Goal: Transaction & Acquisition: Download file/media

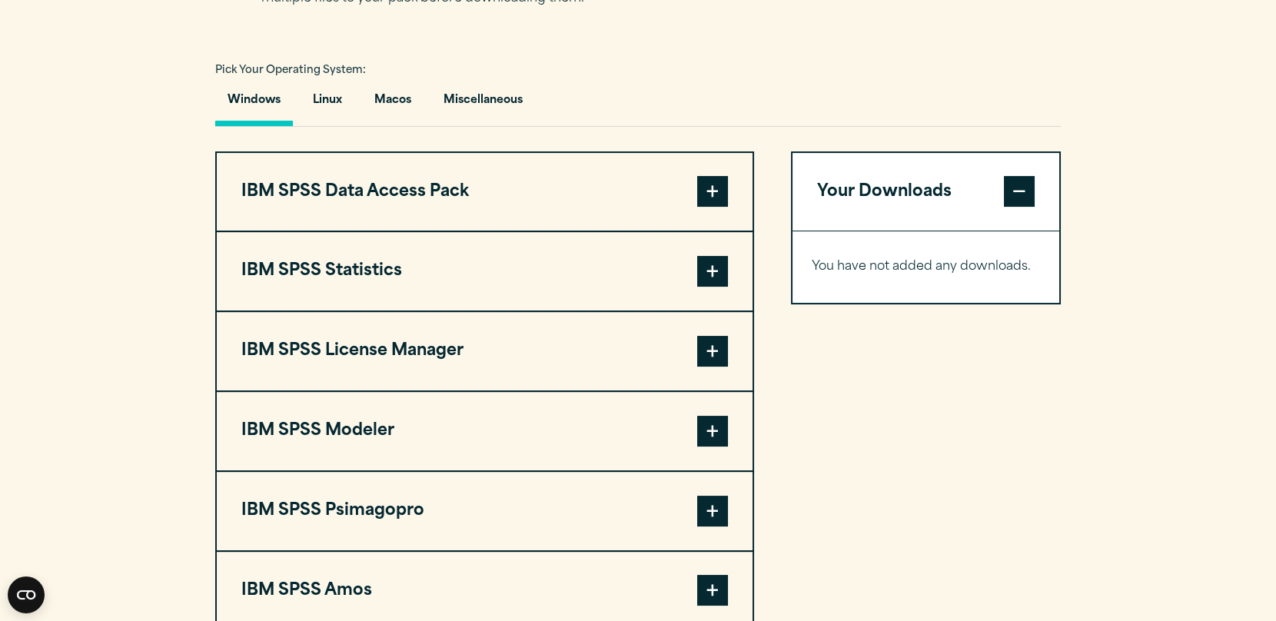
scroll to position [1075, 0]
click at [724, 286] on span at bounding box center [712, 270] width 31 height 31
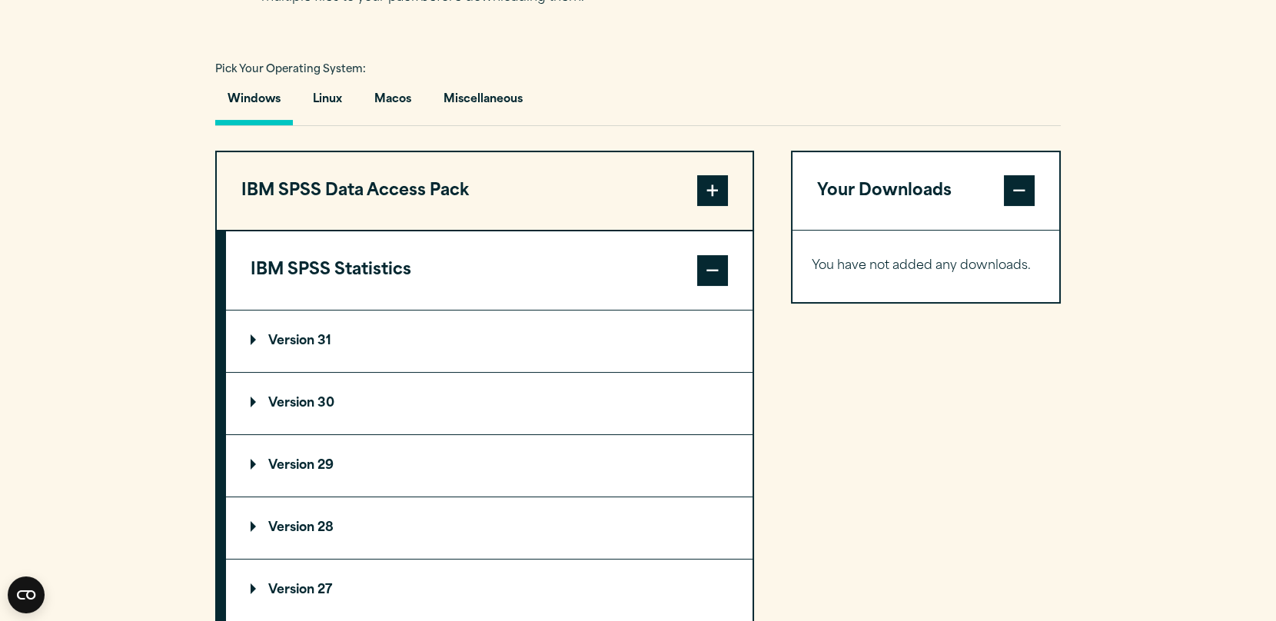
click at [724, 286] on span at bounding box center [712, 270] width 31 height 31
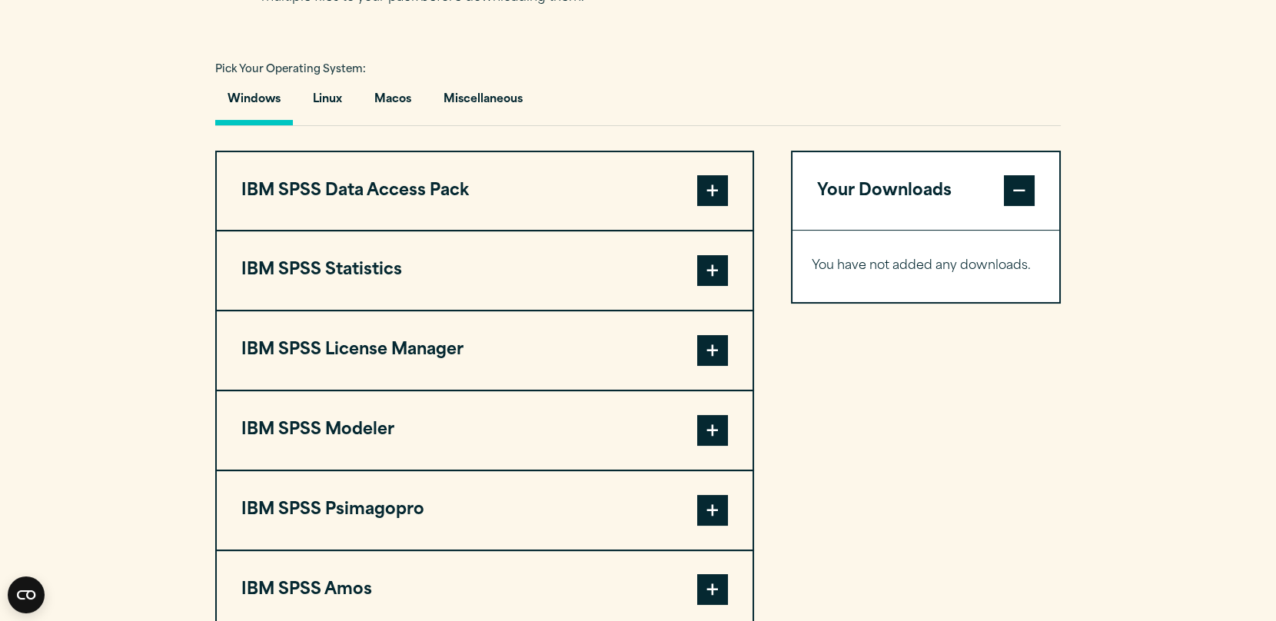
click at [696, 371] on button "IBM SPSS License Manager" at bounding box center [485, 350] width 536 height 78
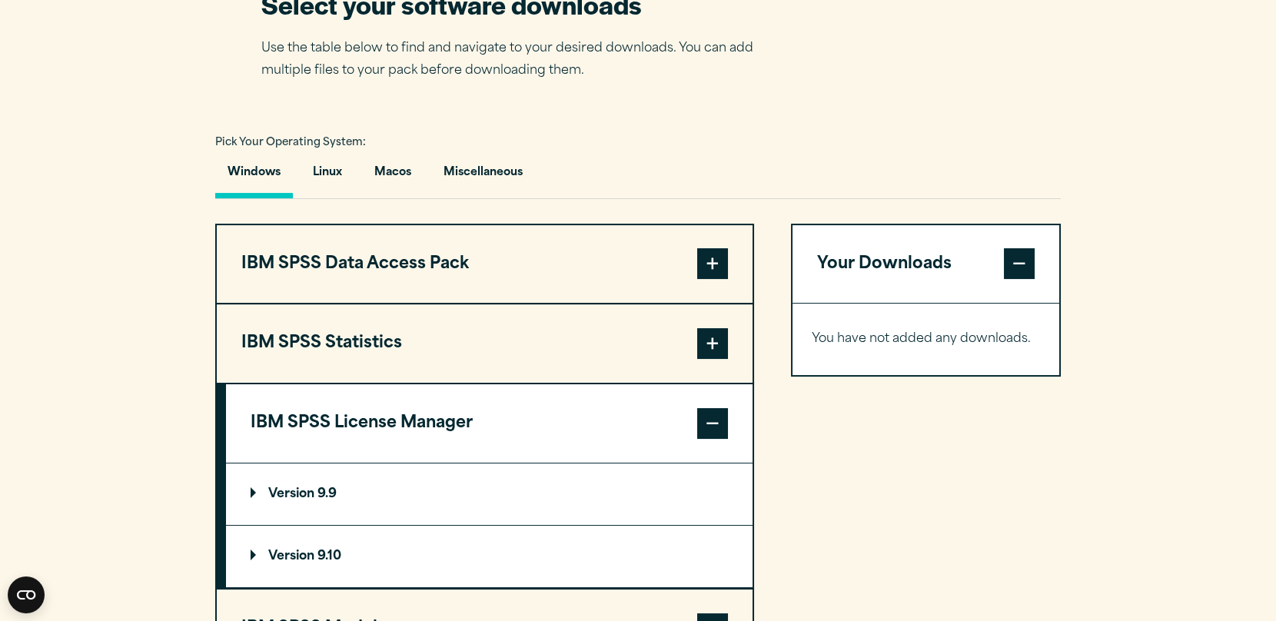
scroll to position [999, 0]
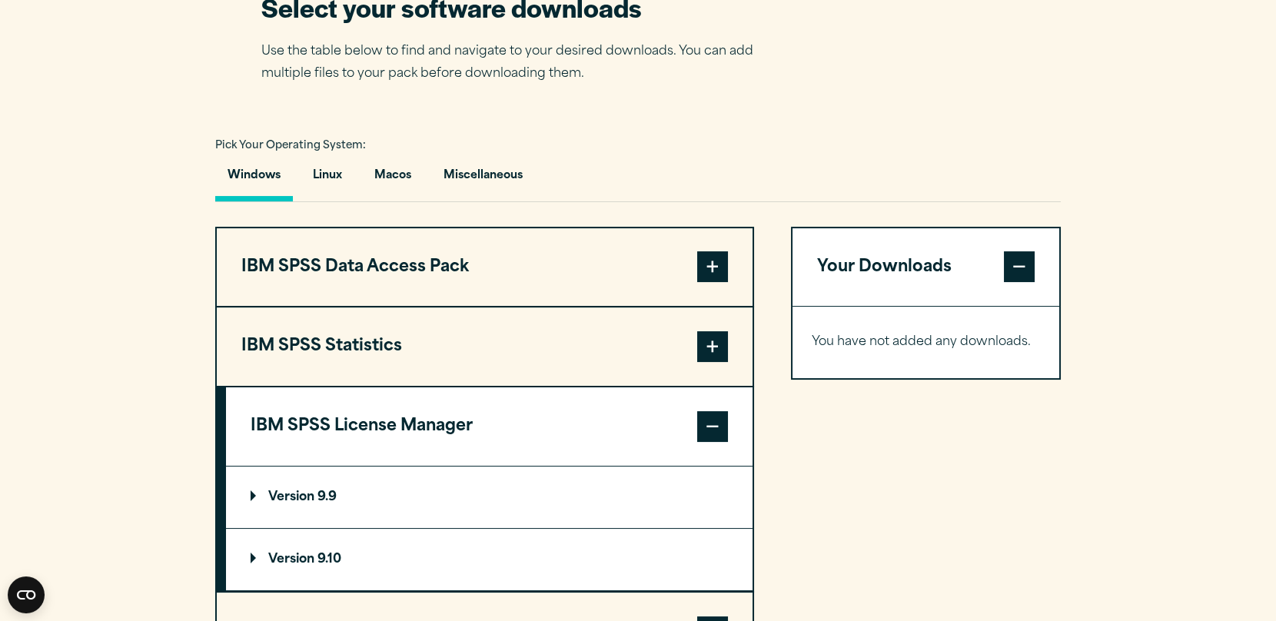
drag, startPoint x: 608, startPoint y: 360, endPoint x: 495, endPoint y: 380, distance: 114.6
click at [608, 362] on button "IBM SPSS Statistics" at bounding box center [485, 346] width 536 height 78
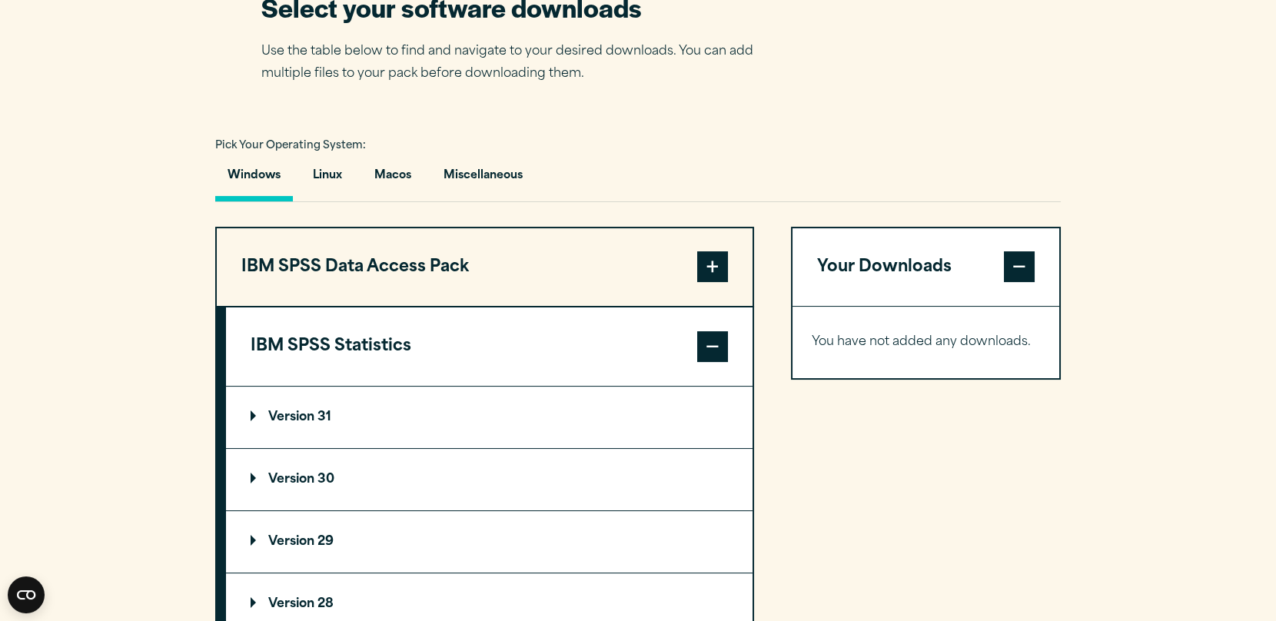
click at [305, 424] on p "Version 31" at bounding box center [291, 417] width 81 height 12
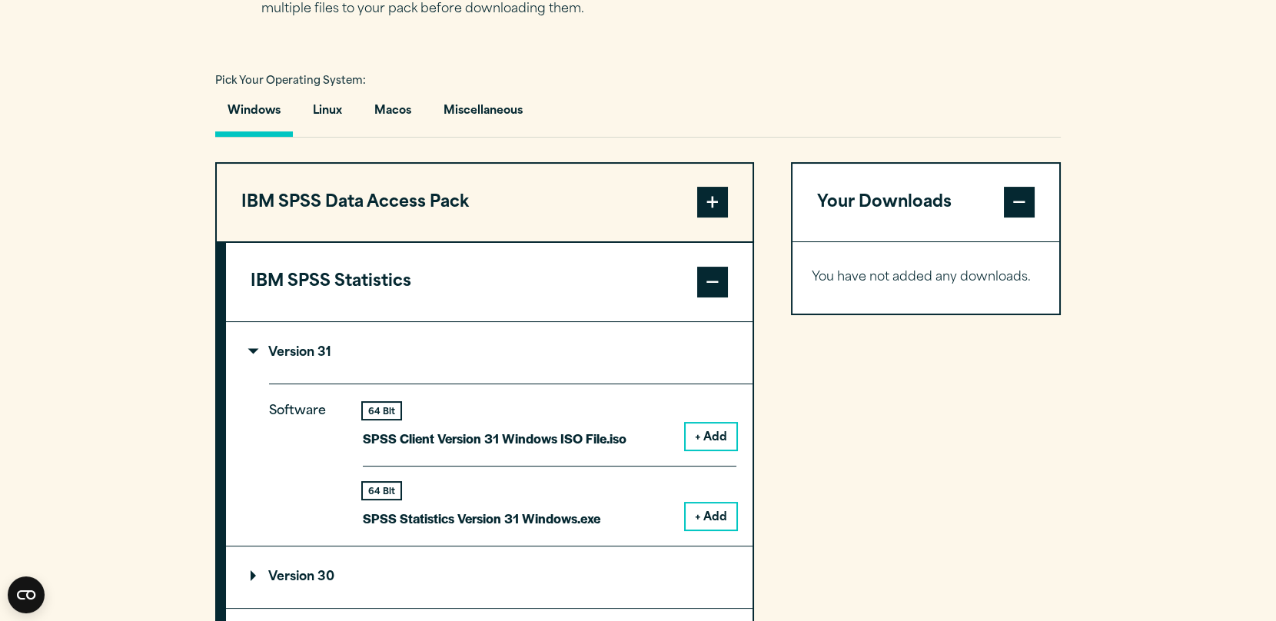
scroll to position [1153, 0]
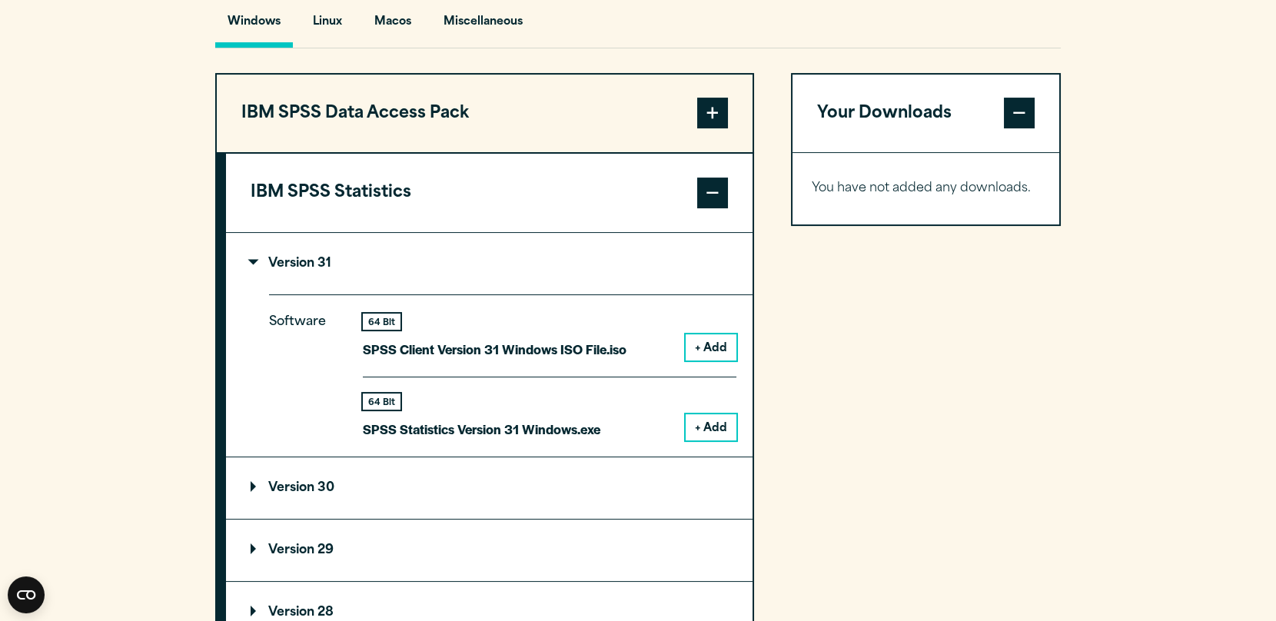
click at [706, 440] on button "+ Add" at bounding box center [711, 427] width 51 height 26
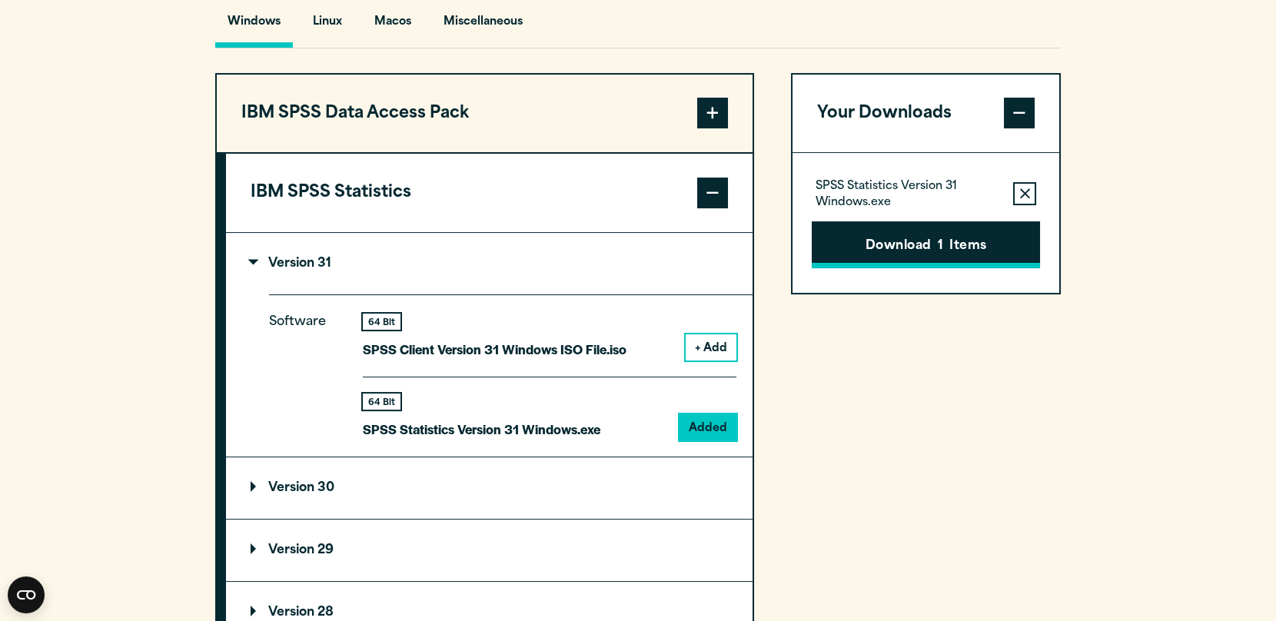
click at [900, 269] on button "Download 1 Items" at bounding box center [926, 245] width 228 height 48
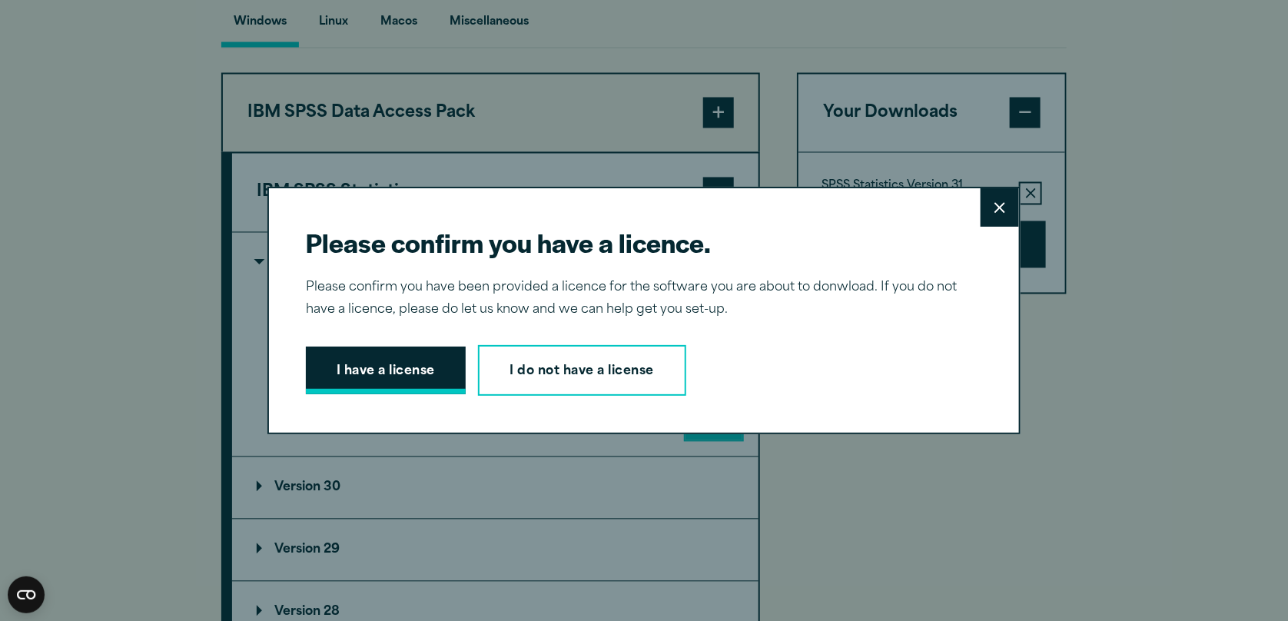
click at [370, 360] on button "I have a license" at bounding box center [386, 371] width 160 height 48
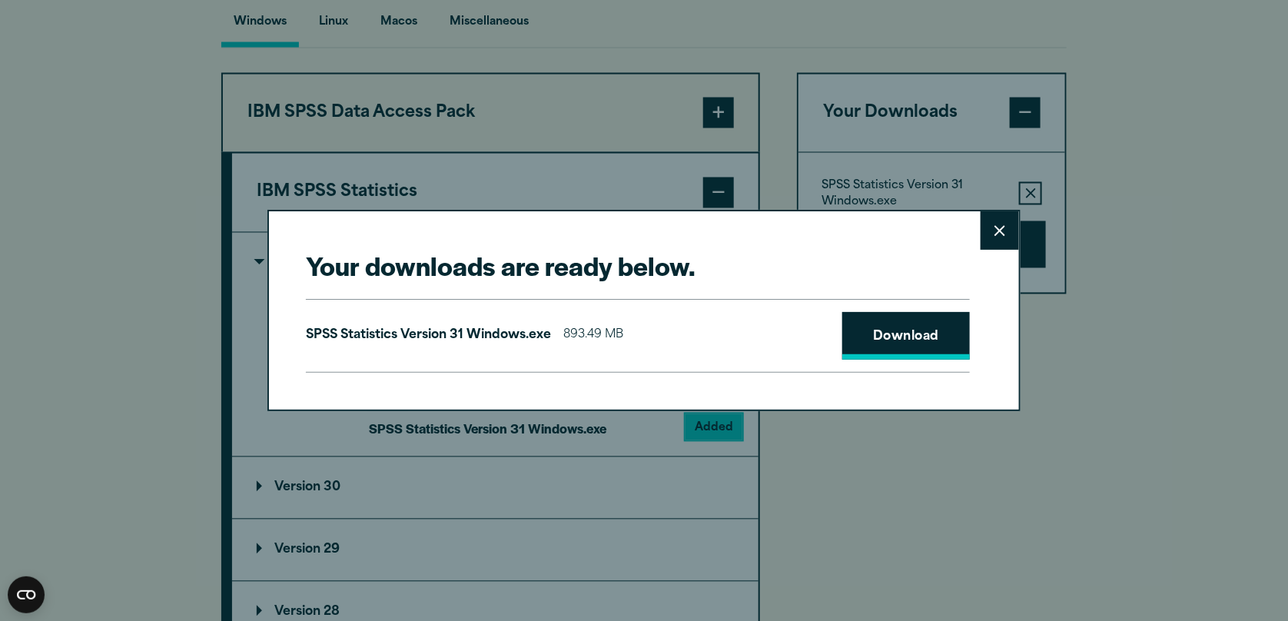
click at [918, 337] on link "Download" at bounding box center [906, 336] width 128 height 48
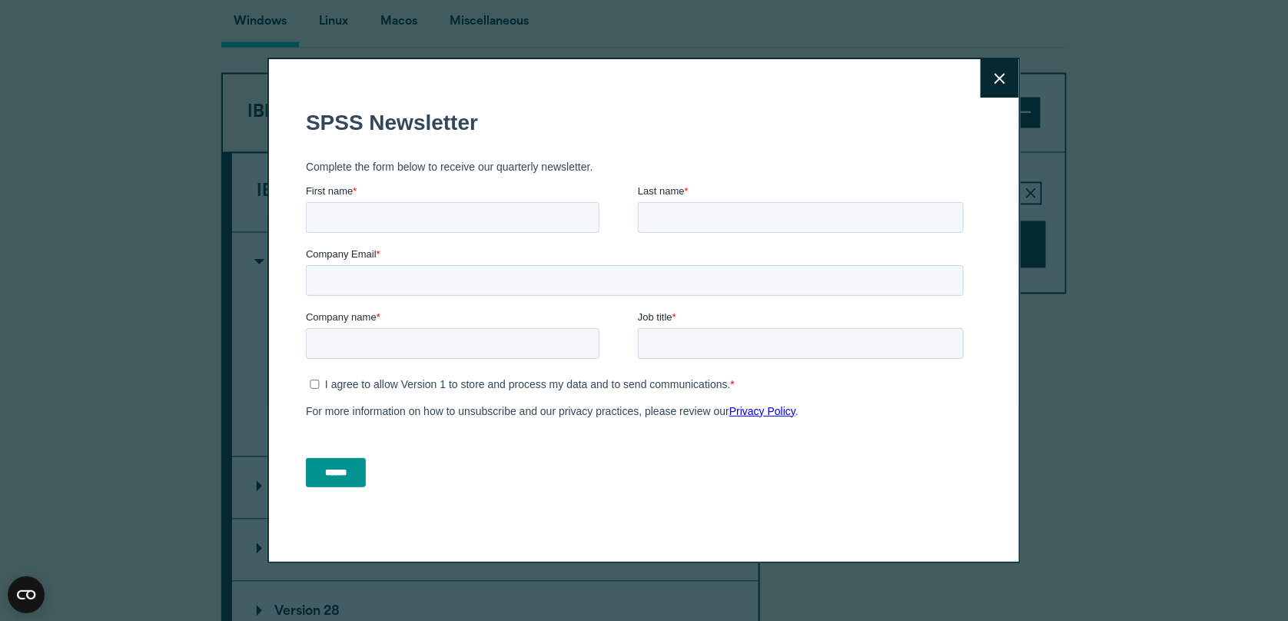
click at [1261, 420] on div "Close" at bounding box center [644, 310] width 1288 height 621
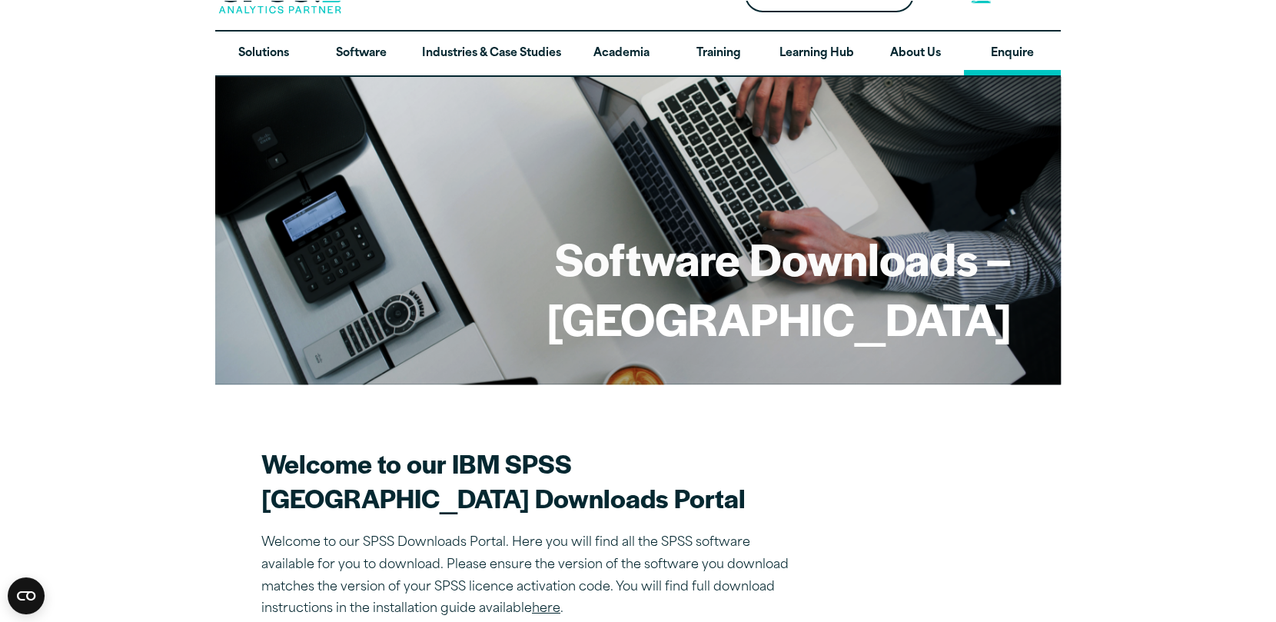
scroll to position [0, 0]
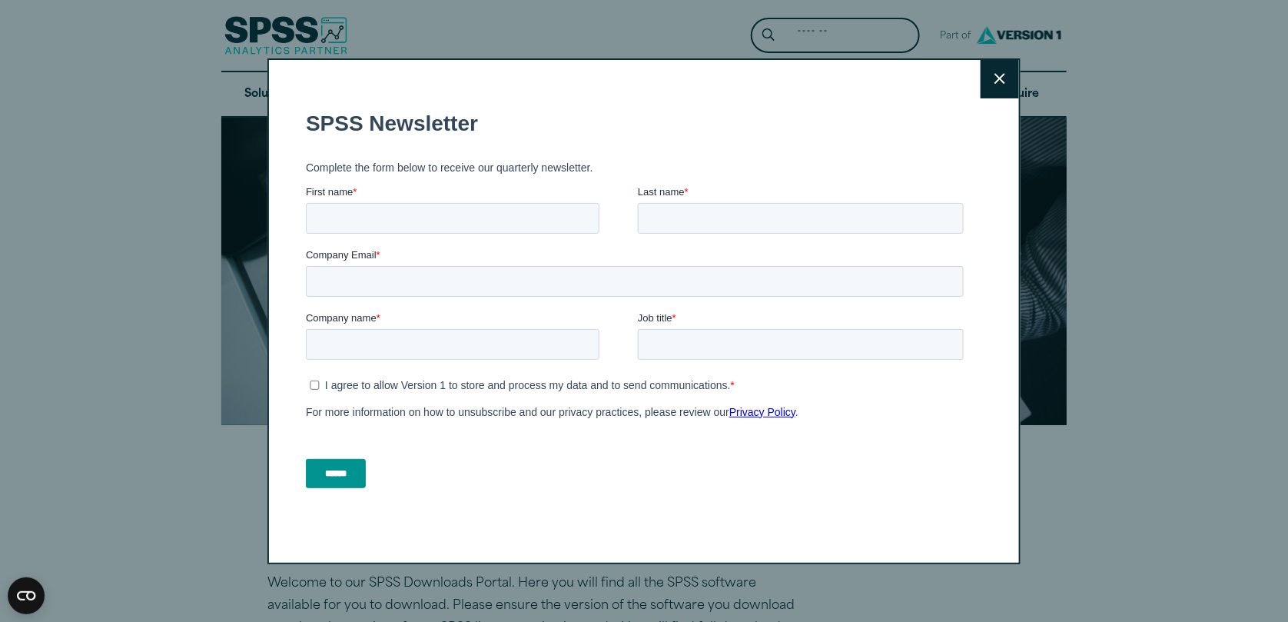
click at [987, 74] on button "Close" at bounding box center [1000, 79] width 38 height 38
